Goal: Use online tool/utility: Use online tool/utility

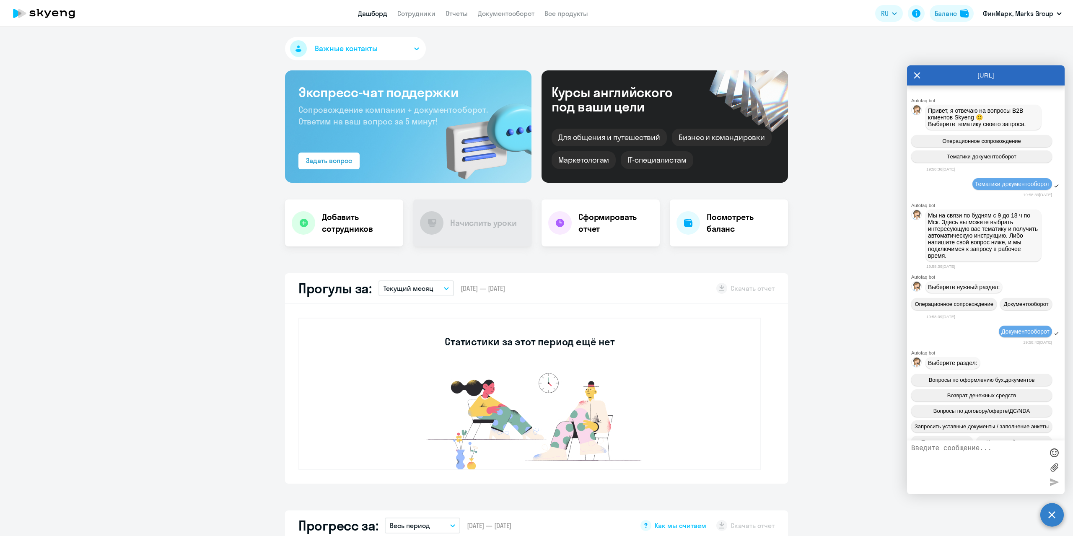
scroll to position [1692, 0]
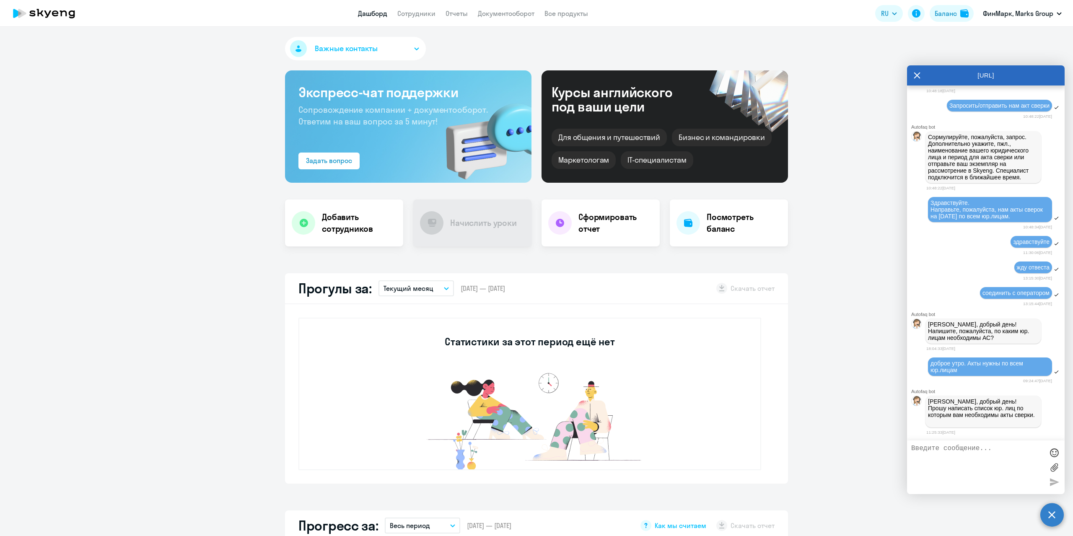
click at [942, 459] on textarea at bounding box center [977, 467] width 132 height 45
type textarea "ФинМарк [PERSON_NAME] ИНПИ СмартМеп Подземпроект [PERSON_NAME]"
click at [913, 77] on div "[URL]" at bounding box center [986, 75] width 158 height 20
drag, startPoint x: 971, startPoint y: 486, endPoint x: 906, endPoint y: 449, distance: 74.7
click at [906, 449] on body "Дашборд Сотрудники Отчеты Документооборот Все продукты Дашборд Сотрудники Отчет…" at bounding box center [536, 268] width 1073 height 536
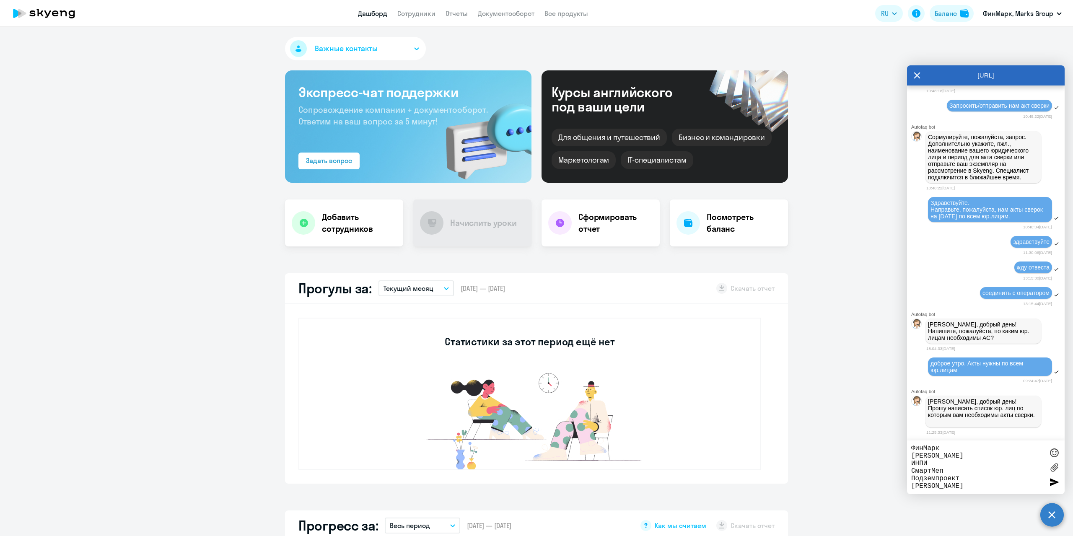
click at [916, 73] on icon at bounding box center [917, 75] width 7 height 20
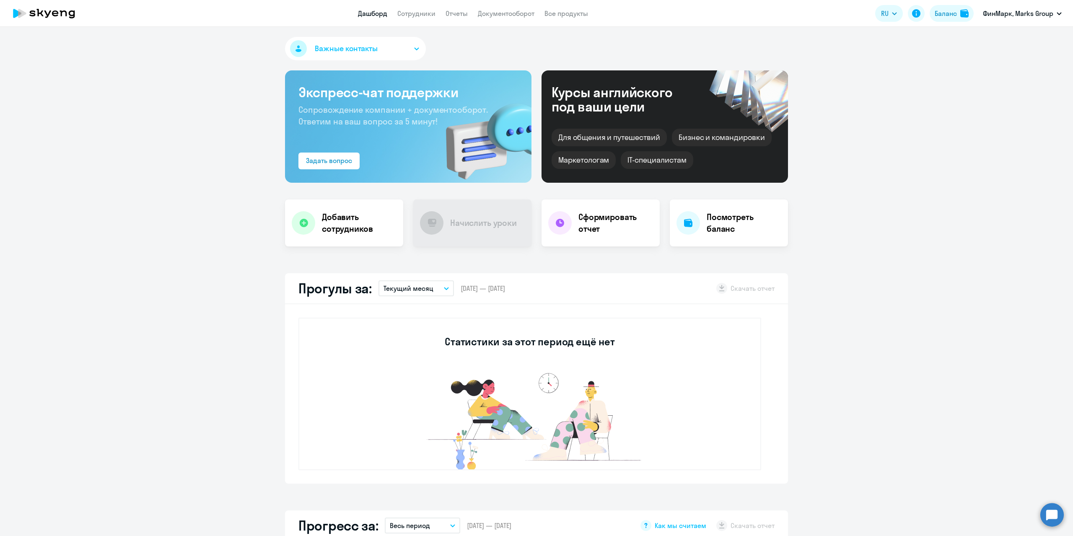
click at [1043, 512] on circle at bounding box center [1052, 514] width 23 height 23
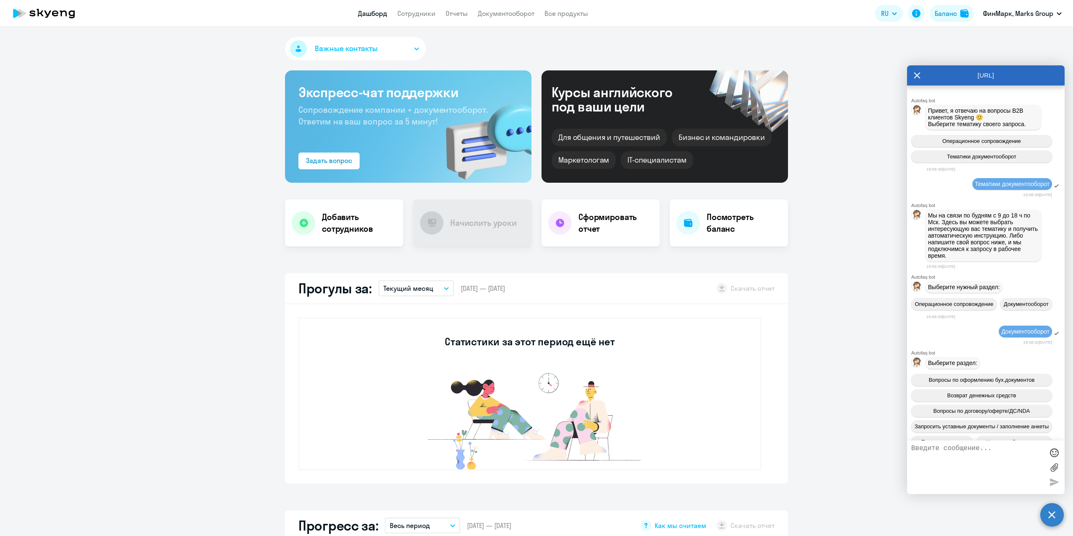
scroll to position [1689, 0]
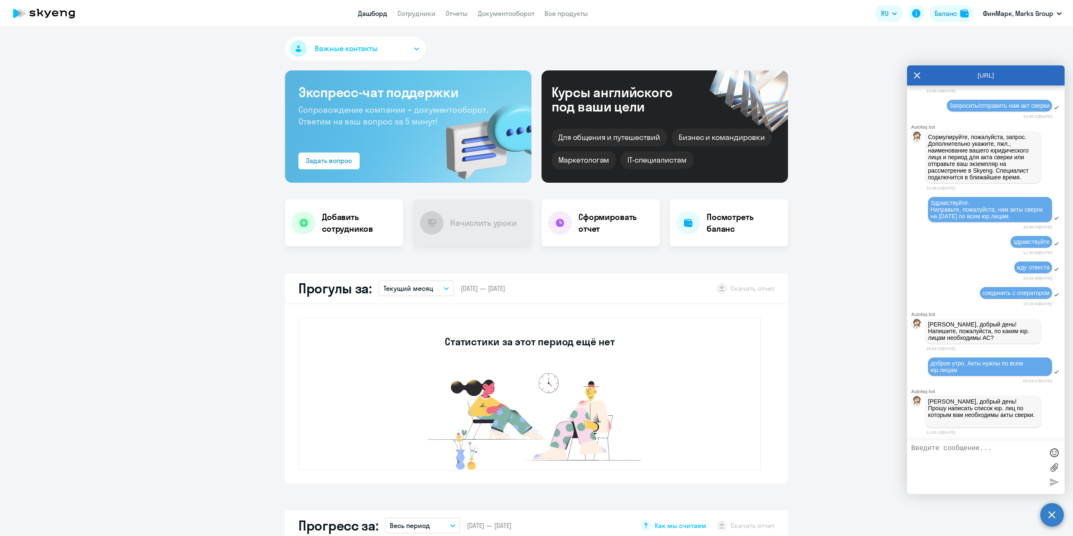
click at [975, 469] on textarea at bounding box center [977, 467] width 132 height 45
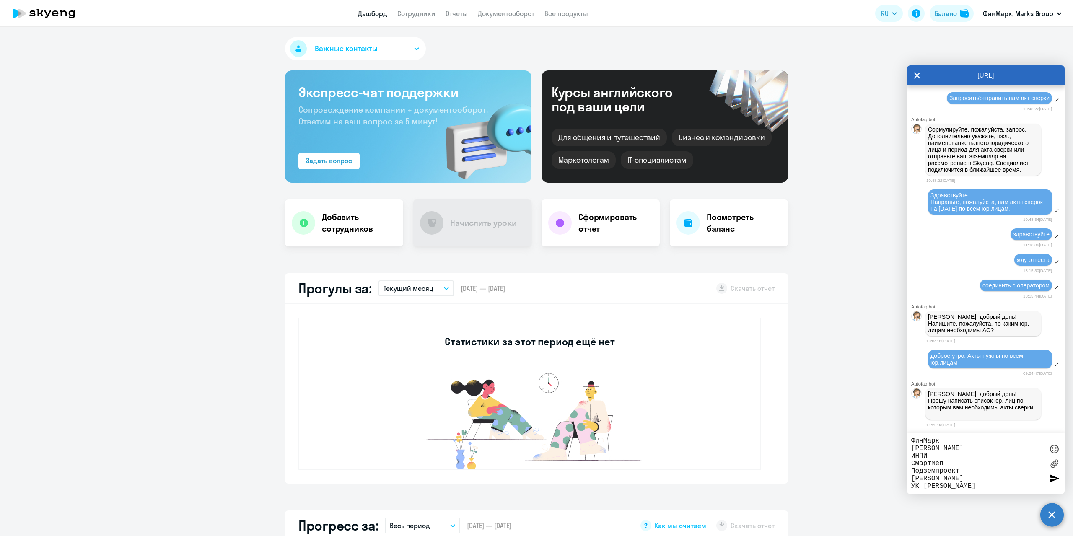
type textarea "ФинМарк [PERSON_NAME] ИНПИ СмартМеп Подземпроект [PERSON_NAME] УК [PERSON_NAME]"
click at [1056, 478] on div at bounding box center [1054, 478] width 13 height 13
